Goal: Communication & Community: Answer question/provide support

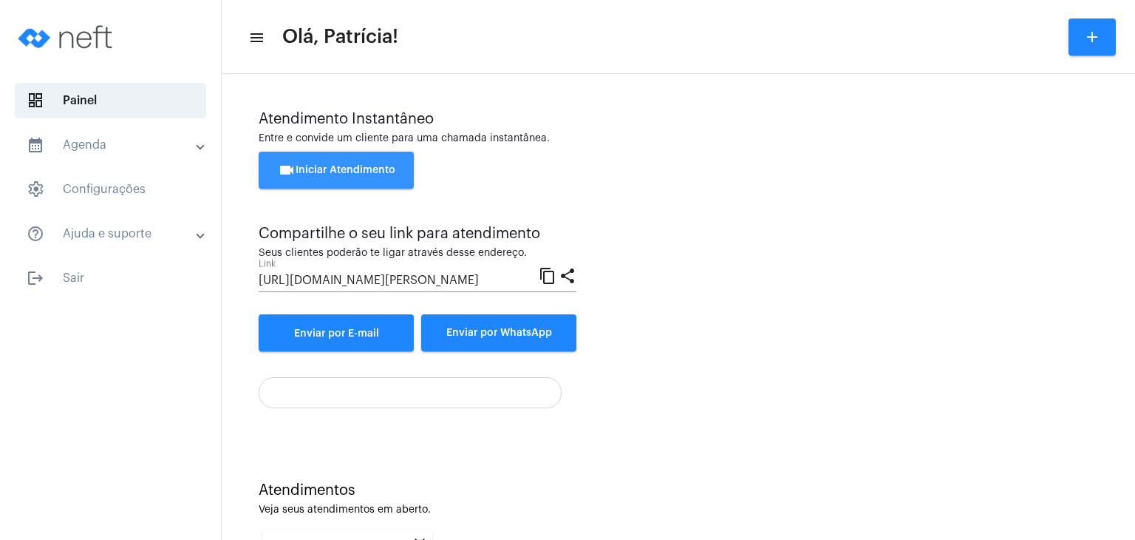
click at [309, 172] on span "videocam Iniciar Atendimento" at bounding box center [337, 170] width 118 height 10
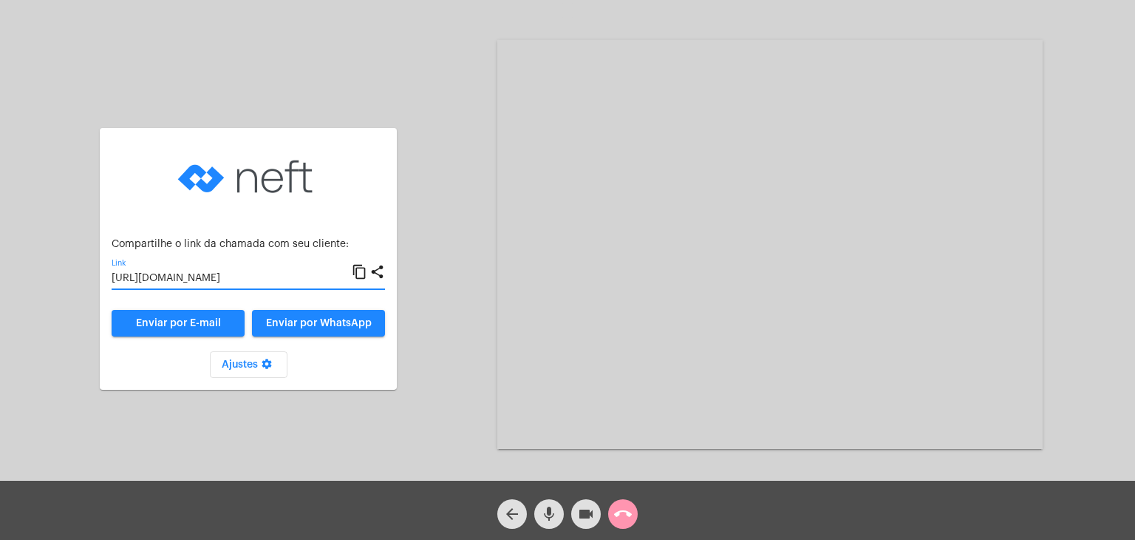
click at [188, 276] on input "[URL][DOMAIN_NAME]" at bounding box center [232, 279] width 240 height 12
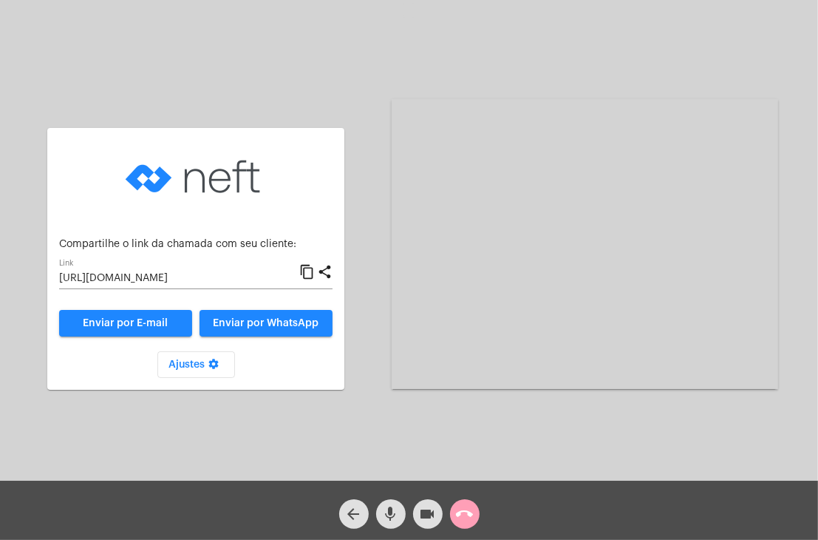
click at [466, 514] on mat-icon "call_end" at bounding box center [465, 514] width 18 height 18
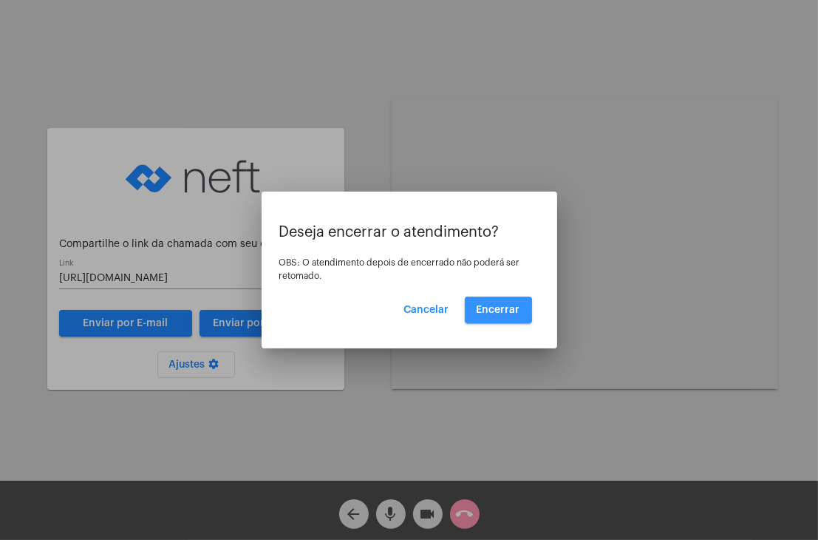
click at [481, 310] on span "Encerrar" at bounding box center [499, 310] width 44 height 10
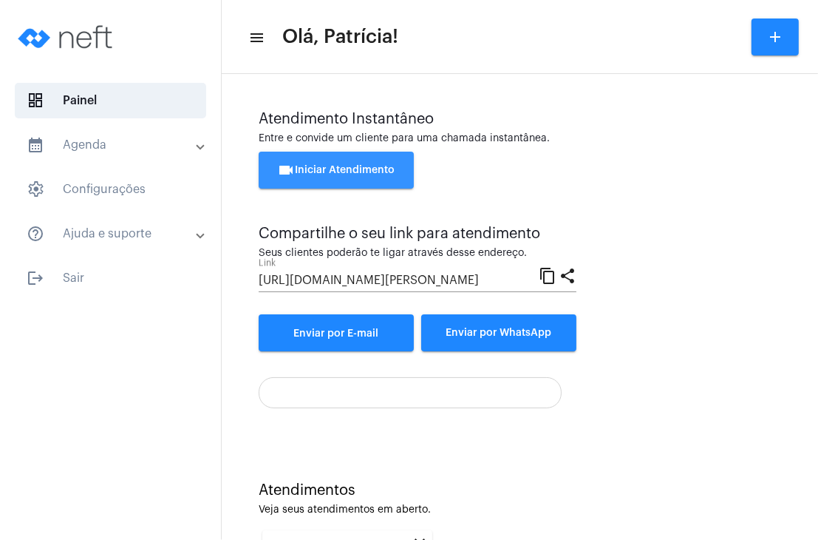
click at [352, 166] on span "videocam Iniciar Atendimento" at bounding box center [337, 170] width 118 height 10
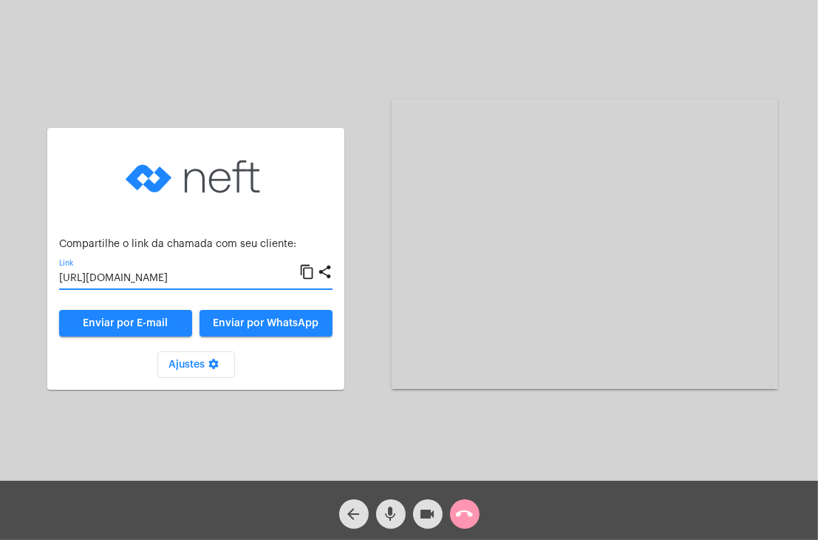
click at [242, 273] on input "[URL][DOMAIN_NAME]" at bounding box center [179, 279] width 240 height 12
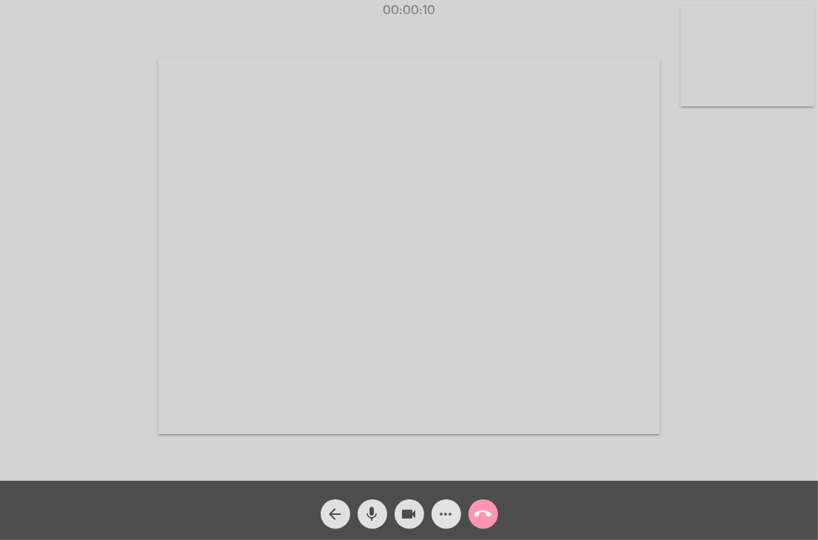
click at [449, 514] on mat-icon "more_horiz" at bounding box center [447, 514] width 18 height 18
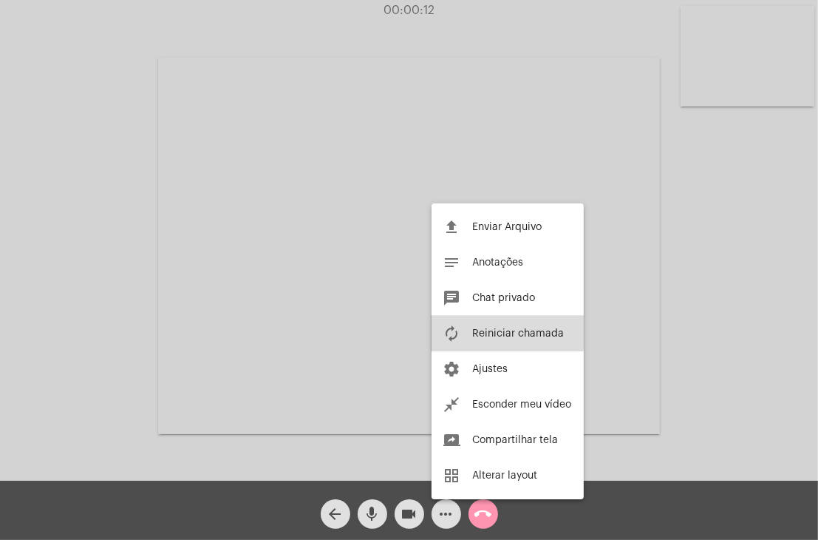
click at [494, 325] on button "autorenew Reiniciar chamada" at bounding box center [508, 333] width 152 height 35
